Goal: Information Seeking & Learning: Learn about a topic

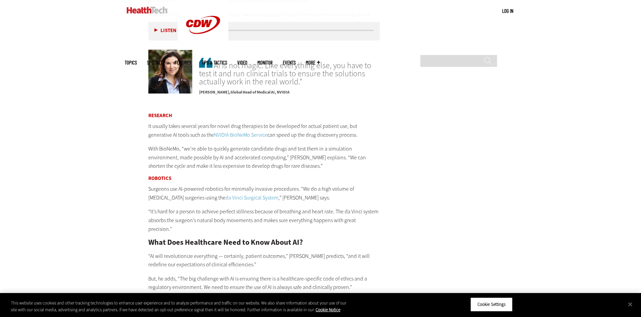
scroll to position [1250, 0]
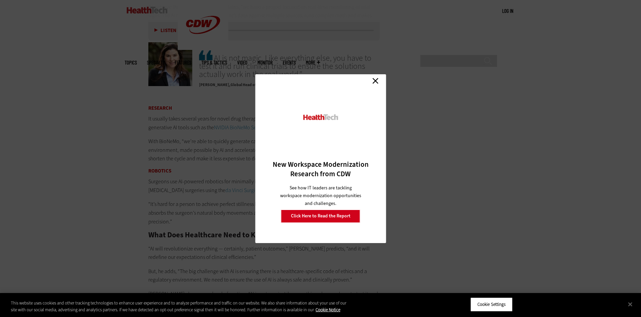
click at [374, 77] on link "Close" at bounding box center [375, 81] width 10 height 10
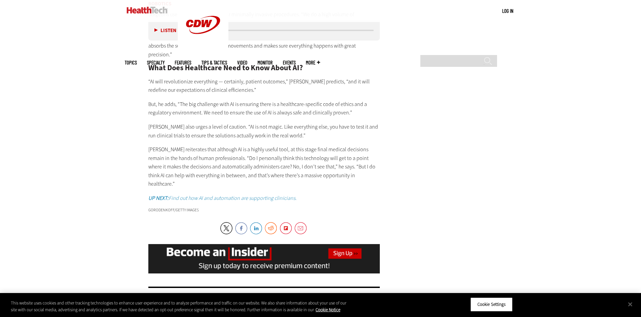
scroll to position [1419, 0]
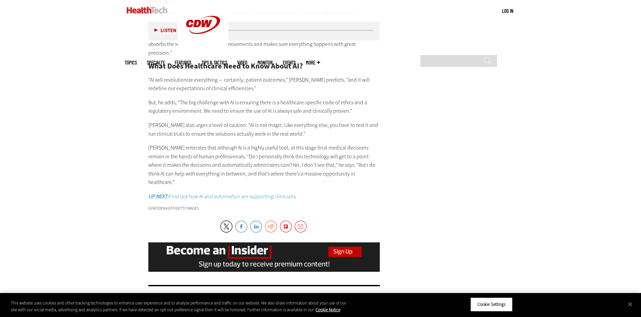
click at [226, 193] on em "Find out how AI and automation are supporting clinicians." at bounding box center [233, 196] width 128 height 7
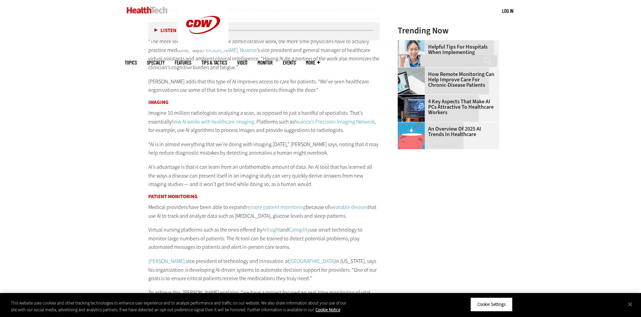
scroll to position [980, 0]
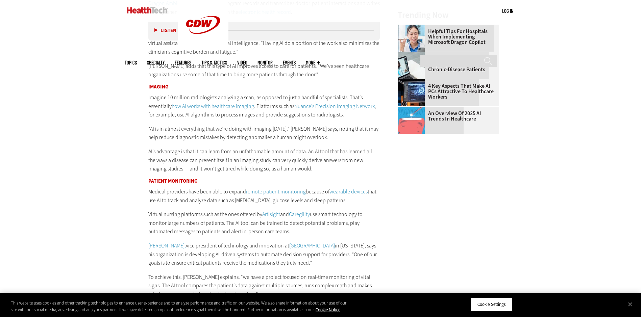
click at [352, 193] on link "wearable devices" at bounding box center [349, 191] width 38 height 7
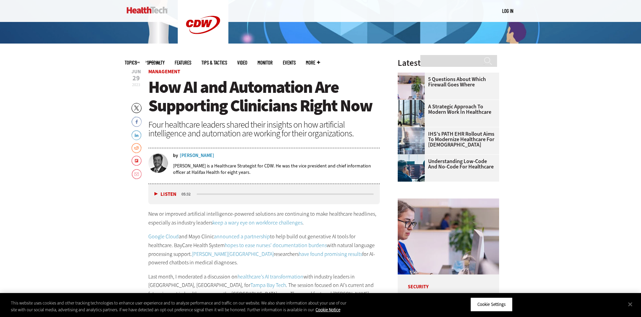
scroll to position [237, 0]
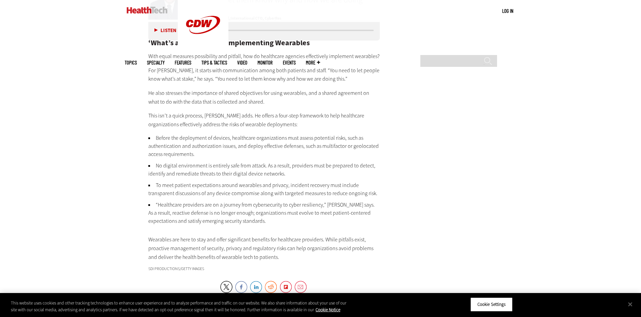
scroll to position [1048, 0]
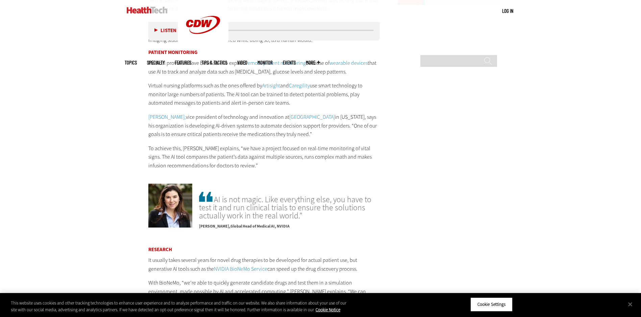
scroll to position [1115, 0]
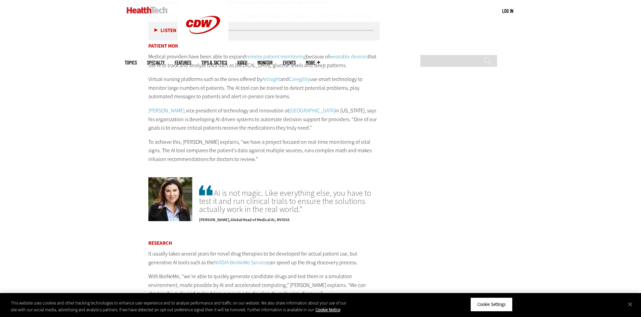
click at [290, 55] on link "remote patient monitoring" at bounding box center [276, 56] width 60 height 7
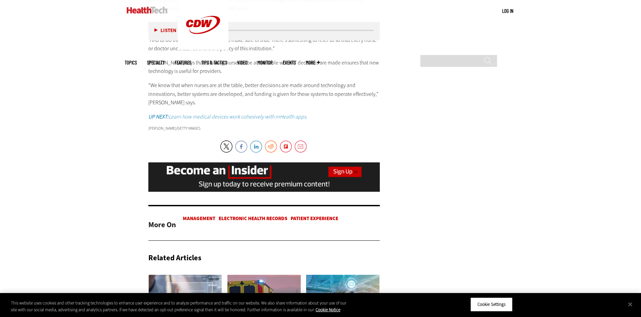
scroll to position [1149, 0]
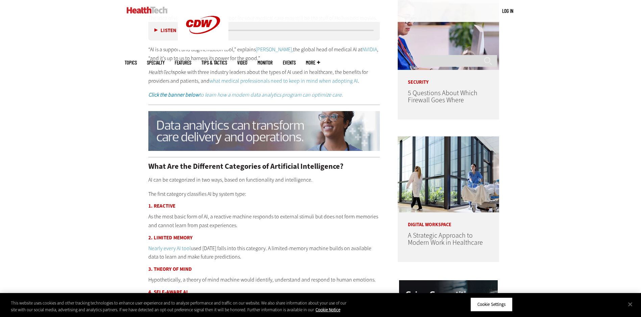
scroll to position [507, 0]
